Goal: Find specific page/section: Find specific page/section

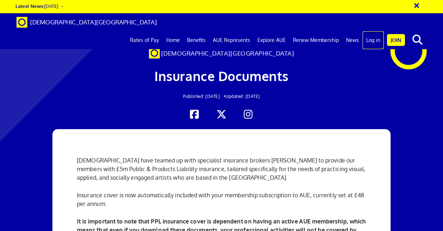
click at [374, 31] on link "Log in" at bounding box center [373, 40] width 21 height 18
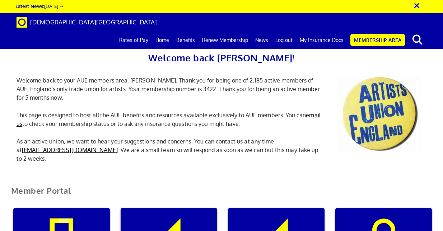
scroll to position [0, 2]
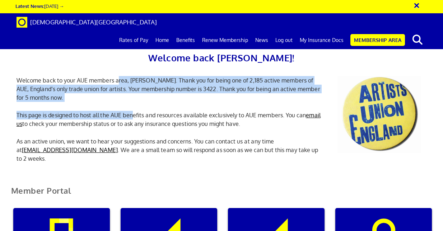
drag, startPoint x: 117, startPoint y: 82, endPoint x: 134, endPoint y: 117, distance: 38.7
click at [134, 117] on div "Welcome back Alice! Welcome back to your AUE members area, Alice. Thank you for…" at bounding box center [221, 98] width 421 height 147
click at [134, 117] on p "This page is designed to host all the AUE benefits and resources available excl…" at bounding box center [169, 119] width 316 height 17
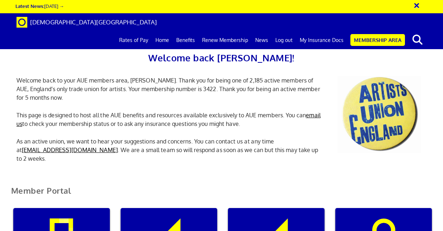
drag, startPoint x: 248, startPoint y: 123, endPoint x: 243, endPoint y: 114, distance: 10.0
click at [243, 114] on p "This page is designed to host all the AUE benefits and resources available excl…" at bounding box center [169, 119] width 316 height 17
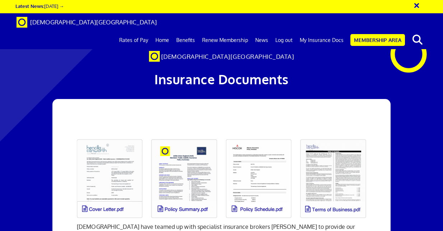
scroll to position [59, 0]
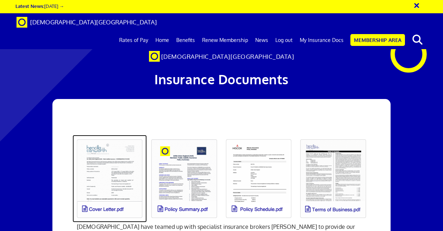
click at [111, 135] on link at bounding box center [110, 179] width 74 height 88
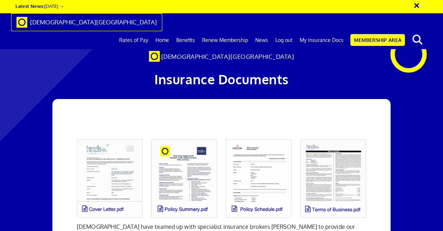
drag, startPoint x: 2, startPoint y: 152, endPoint x: 32, endPoint y: 19, distance: 136.5
click at [32, 19] on span "[DEMOGRAPHIC_DATA][GEOGRAPHIC_DATA]" at bounding box center [93, 22] width 127 height 8
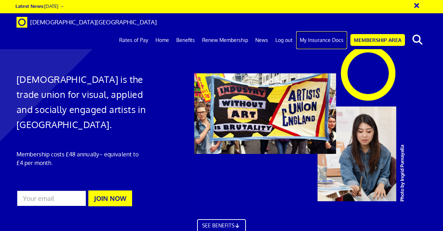
click at [322, 31] on link "My Insurance Docs" at bounding box center [321, 40] width 51 height 18
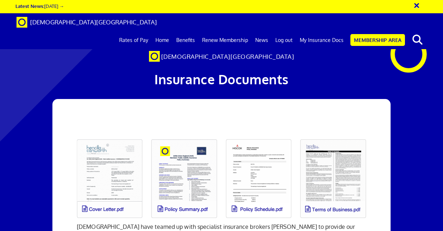
scroll to position [59, 0]
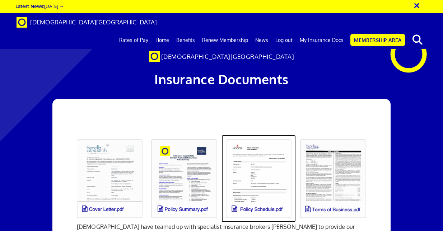
click at [271, 135] on link at bounding box center [259, 179] width 74 height 88
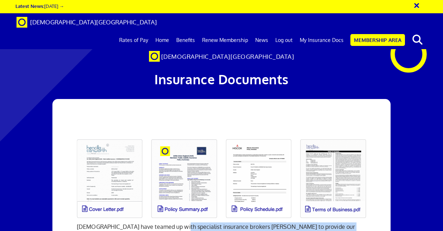
drag, startPoint x: 175, startPoint y: 131, endPoint x: 198, endPoint y: 167, distance: 43.1
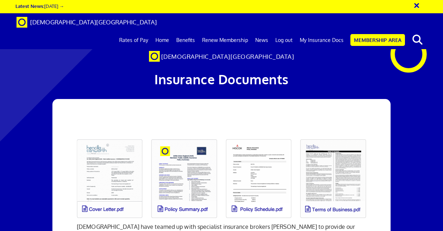
scroll to position [116, 0]
click at [318, 31] on link "My Insurance Docs" at bounding box center [321, 40] width 51 height 18
click at [370, 34] on link "Membership Area" at bounding box center [378, 40] width 55 height 12
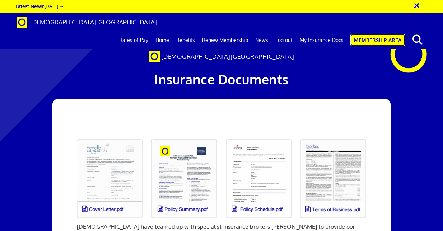
click at [370, 34] on link "Membership Area" at bounding box center [378, 40] width 55 height 12
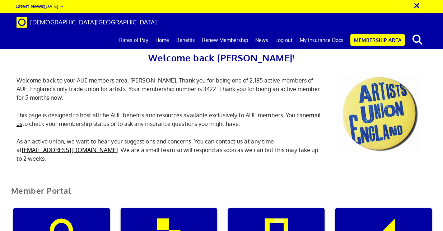
scroll to position [0, 2]
click at [167, 89] on p "Welcome back to your AUE members area, [PERSON_NAME]. Thank you for being one o…" at bounding box center [169, 89] width 316 height 26
copy p "3422"
